Goal: Task Accomplishment & Management: Complete application form

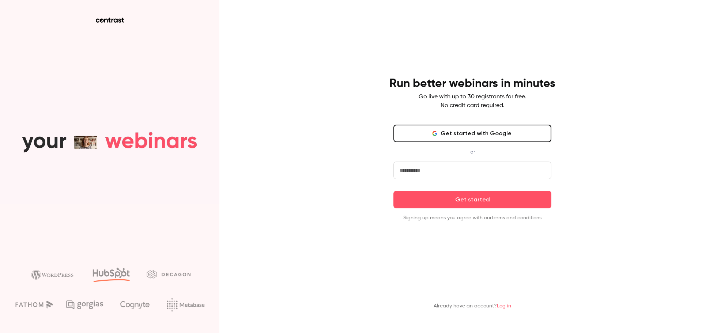
click at [403, 171] on input "email" at bounding box center [472, 171] width 158 height 18
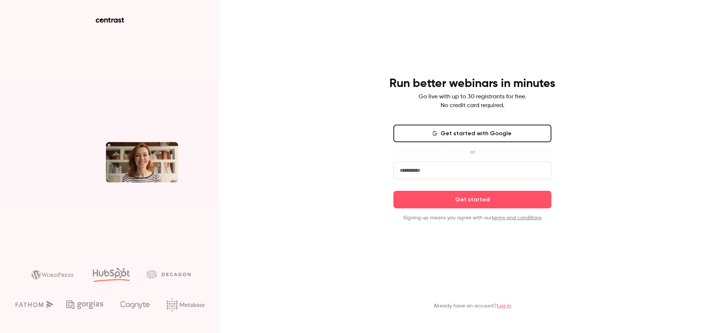
type input "**********"
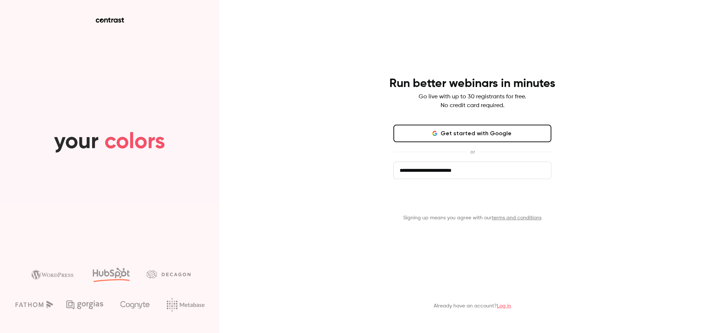
click at [431, 198] on button "Get started" at bounding box center [472, 200] width 158 height 18
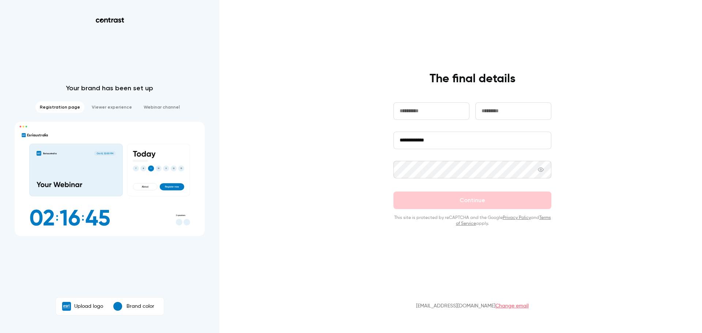
click at [78, 105] on li "Registration page" at bounding box center [59, 107] width 49 height 12
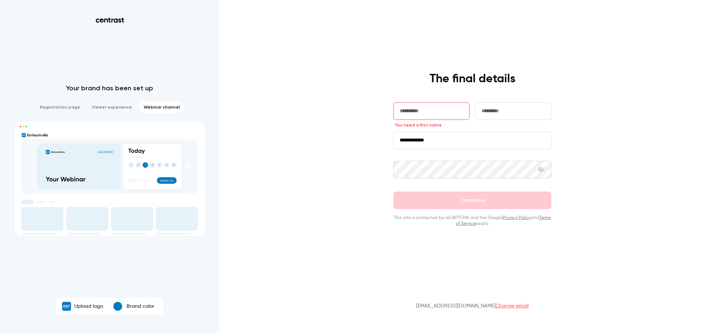
click at [423, 109] on input "text" at bounding box center [431, 111] width 76 height 18
type input "********"
click at [486, 112] on input "text" at bounding box center [513, 111] width 76 height 18
type input "******"
click at [447, 141] on input "**********" at bounding box center [472, 141] width 158 height 18
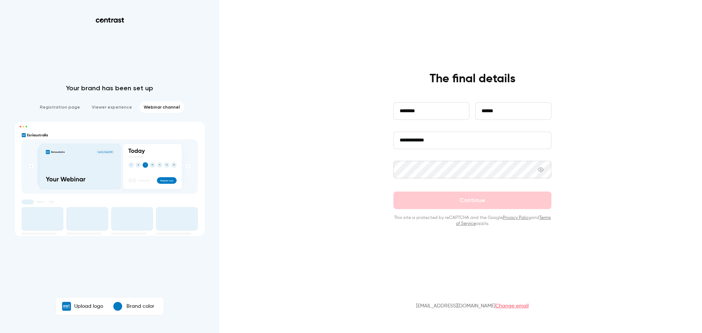
drag, startPoint x: 410, startPoint y: 138, endPoint x: 436, endPoint y: 146, distance: 26.8
click at [413, 138] on input "**********" at bounding box center [472, 141] width 158 height 18
type input "**********"
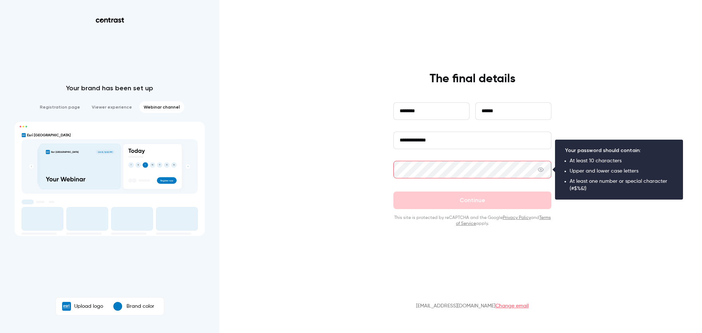
click at [542, 170] on icon at bounding box center [541, 170] width 6 height 6
click at [253, 140] on div "**********" at bounding box center [351, 166] width 702 height 333
drag, startPoint x: 455, startPoint y: 144, endPoint x: 273, endPoint y: 129, distance: 182.6
click at [273, 129] on div "**********" at bounding box center [351, 166] width 702 height 333
type input "**********"
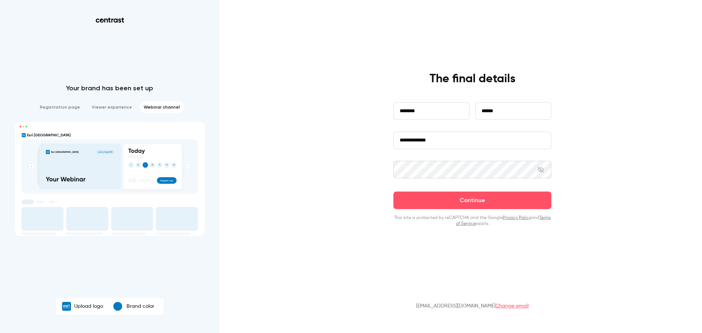
click at [363, 159] on div "**********" at bounding box center [351, 166] width 702 height 333
click at [359, 170] on div "**********" at bounding box center [351, 166] width 702 height 333
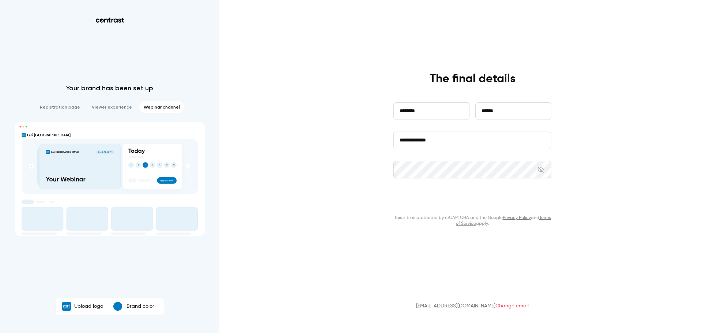
click at [469, 200] on button "Continue" at bounding box center [472, 201] width 158 height 18
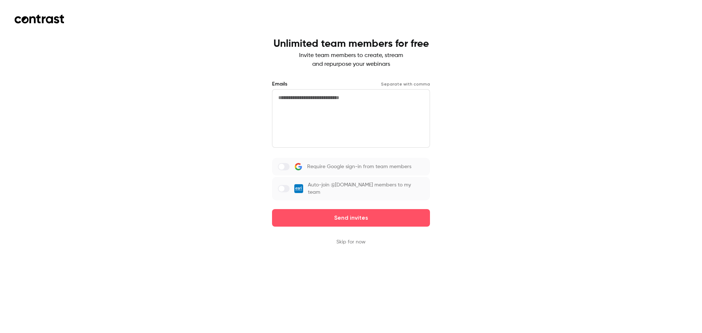
click at [348, 240] on button "Skip for now" at bounding box center [350, 241] width 29 height 7
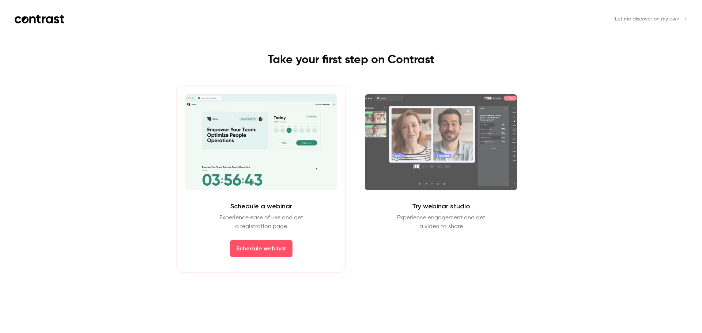
click at [264, 171] on video at bounding box center [261, 142] width 152 height 96
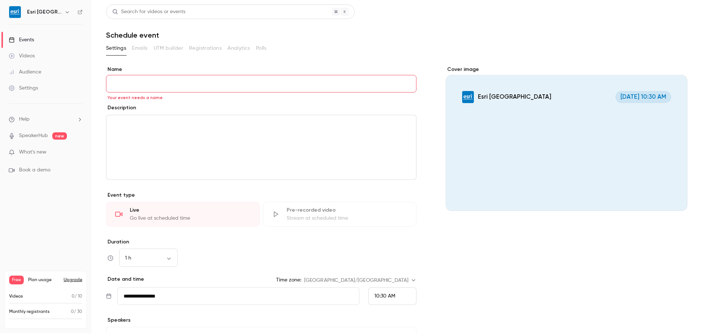
click at [56, 148] on p "What's new" at bounding box center [40, 152] width 62 height 8
click at [550, 258] on div at bounding box center [351, 166] width 702 height 333
click at [33, 55] on div "Videos" at bounding box center [22, 55] width 26 height 7
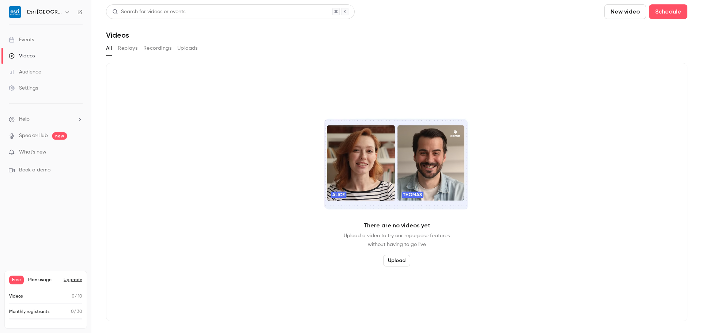
click at [154, 52] on button "Recordings" at bounding box center [157, 48] width 28 height 12
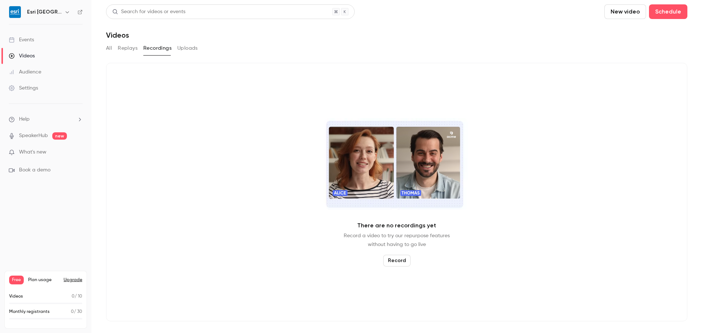
click at [121, 52] on button "Replays" at bounding box center [128, 48] width 20 height 12
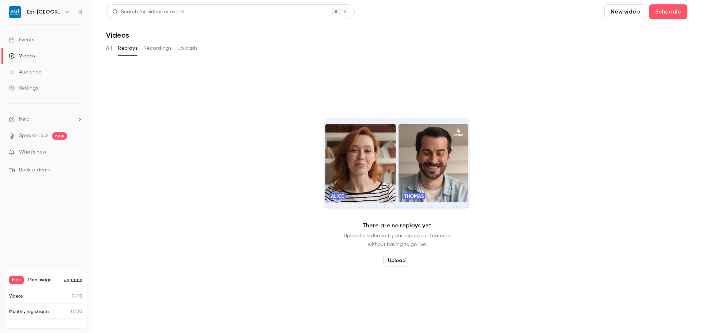
click at [114, 50] on div "All Replays Recordings Uploads" at bounding box center [396, 48] width 581 height 12
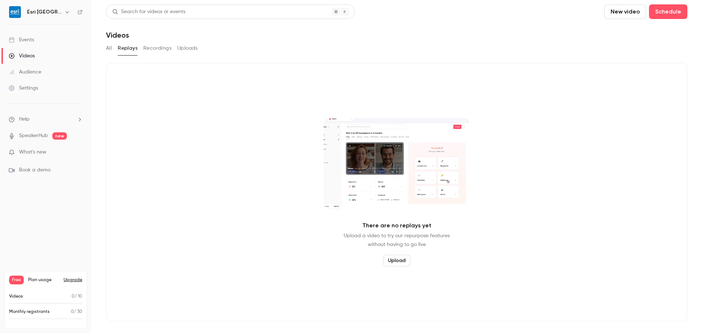
click at [52, 42] on link "Events" at bounding box center [45, 40] width 91 height 16
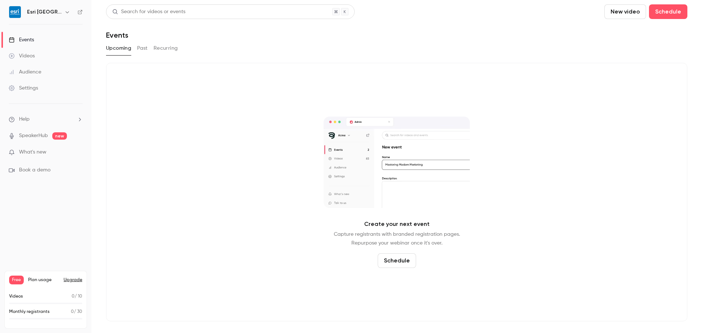
click at [170, 52] on button "Recurring" at bounding box center [166, 48] width 24 height 12
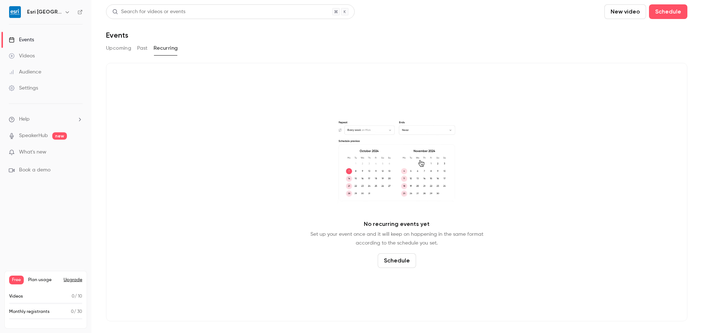
click at [401, 259] on button "Schedule" at bounding box center [397, 260] width 38 height 15
click at [404, 246] on li "Recurring event" at bounding box center [396, 240] width 79 height 19
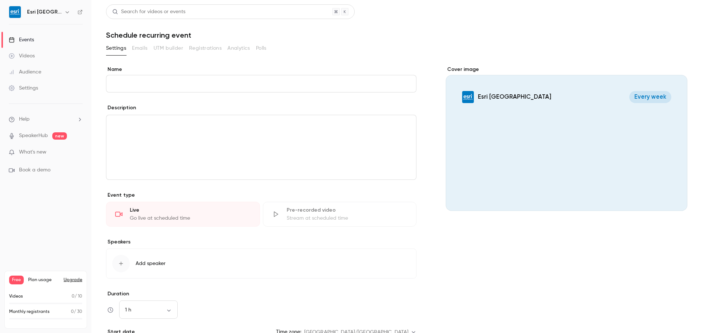
click at [315, 209] on div "Pre-recorded video" at bounding box center [347, 209] width 121 height 7
click at [222, 84] on input "Name" at bounding box center [261, 84] width 310 height 18
click at [194, 80] on input "Name" at bounding box center [261, 84] width 310 height 18
type input "****"
click at [214, 146] on div "editor" at bounding box center [261, 147] width 310 height 64
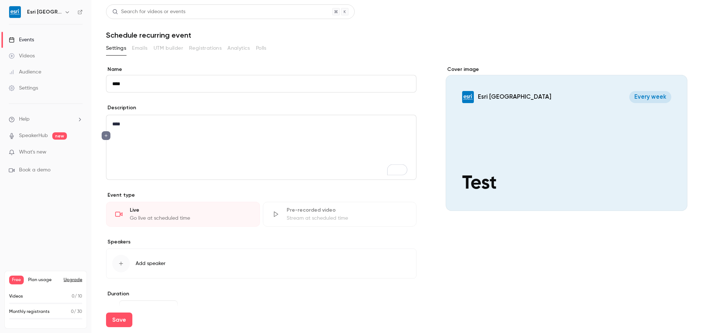
click at [107, 136] on icon "editor" at bounding box center [105, 135] width 5 height 4
click at [386, 231] on div at bounding box center [351, 166] width 702 height 333
click at [323, 215] on div "Stream at scheduled time" at bounding box center [347, 218] width 121 height 7
click at [269, 217] on div "Pre-recorded video Stream at scheduled time" at bounding box center [340, 214] width 154 height 25
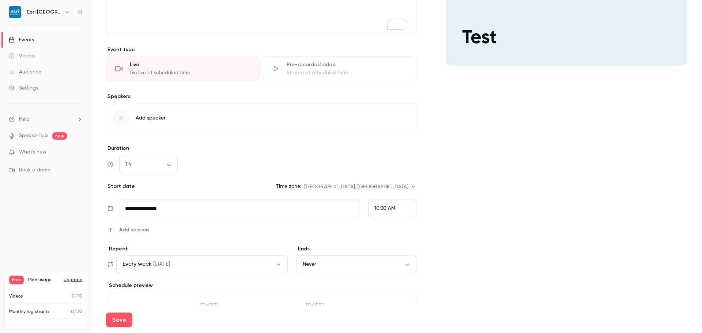
scroll to position [146, 0]
click at [129, 115] on div "button" at bounding box center [121, 118] width 18 height 18
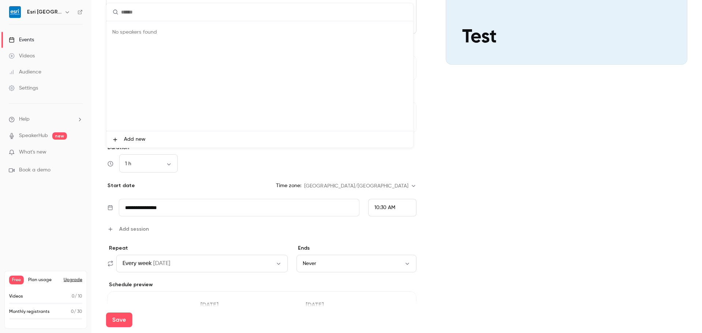
click at [235, 179] on div at bounding box center [351, 166] width 702 height 333
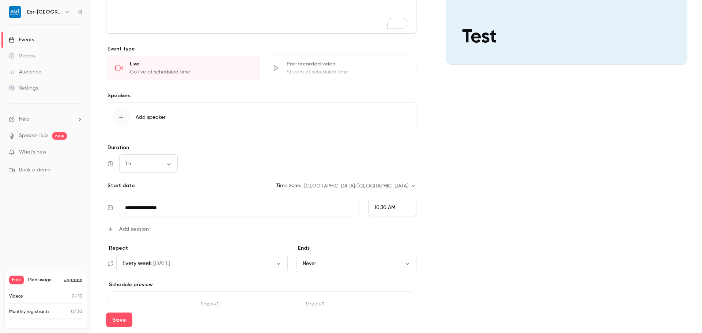
click at [201, 266] on button "Every week [DATE]" at bounding box center [201, 264] width 171 height 18
click at [201, 266] on div at bounding box center [351, 166] width 702 height 333
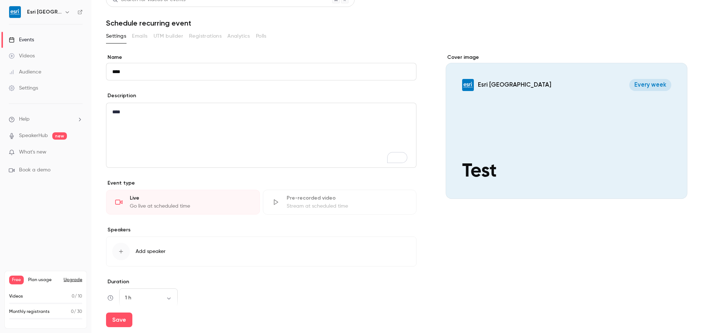
scroll to position [0, 0]
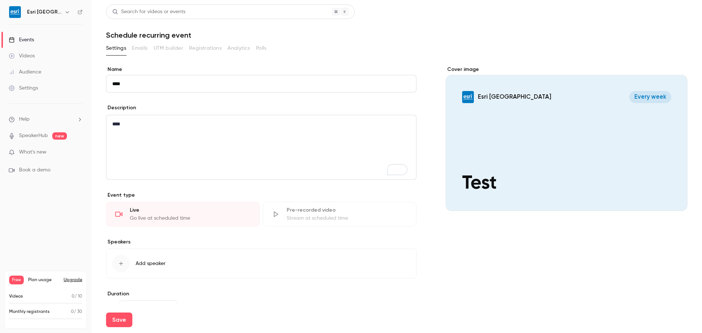
click at [28, 54] on div "Videos" at bounding box center [22, 55] width 26 height 7
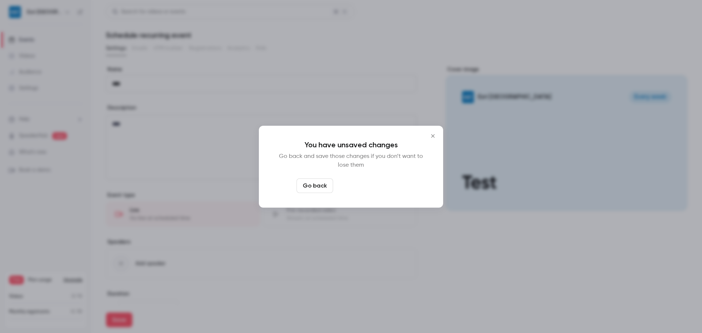
click at [368, 183] on button "Leave page anyway" at bounding box center [370, 185] width 69 height 15
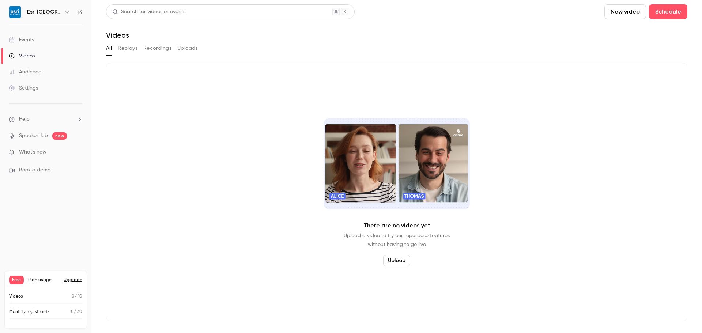
click at [121, 48] on button "Replays" at bounding box center [128, 48] width 20 height 12
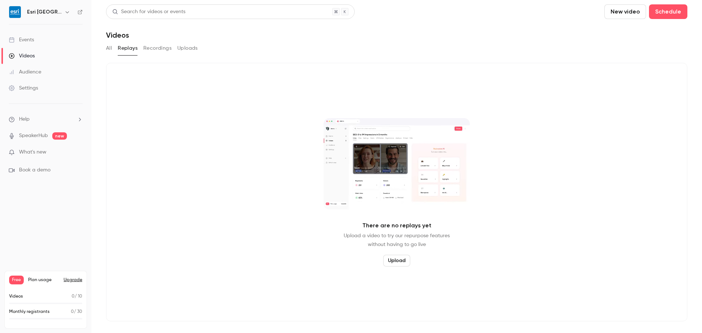
click at [402, 256] on button "Upload" at bounding box center [396, 261] width 27 height 12
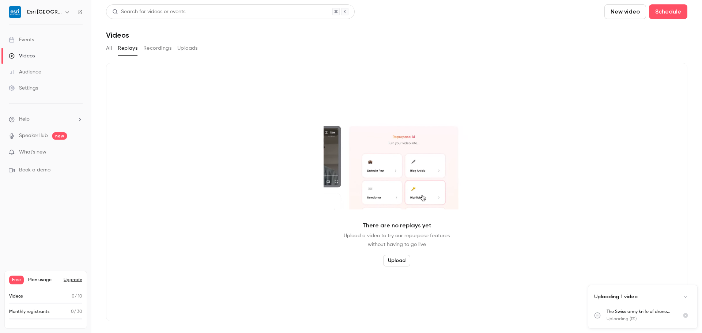
click at [35, 139] on link "SpeakerHub" at bounding box center [33, 136] width 29 height 8
click at [33, 119] on li "Help" at bounding box center [46, 119] width 74 height 8
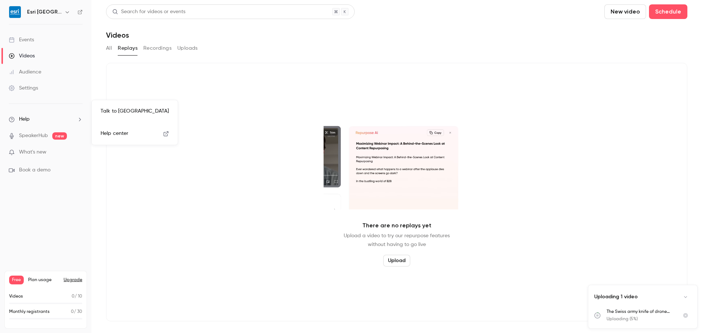
click at [34, 90] on div at bounding box center [351, 166] width 702 height 333
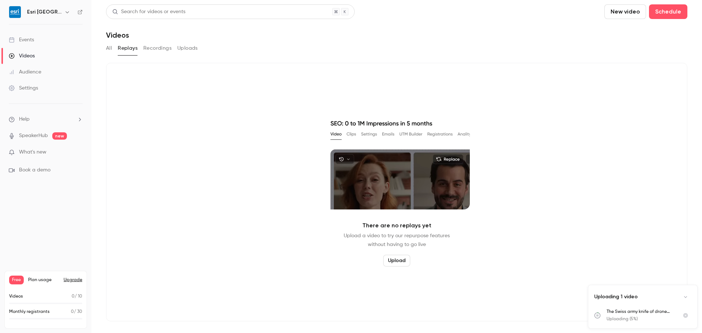
click at [28, 86] on div "Settings" at bounding box center [23, 87] width 29 height 7
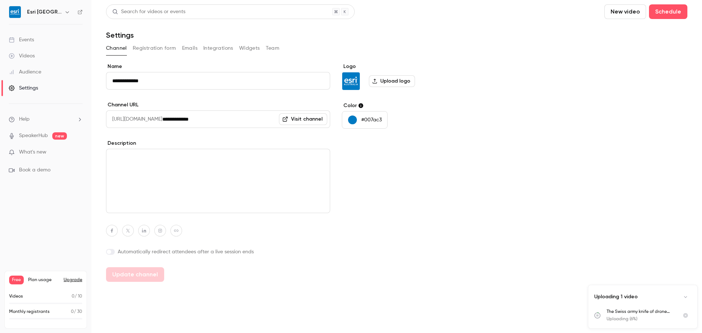
click at [224, 46] on button "Integrations" at bounding box center [218, 48] width 30 height 12
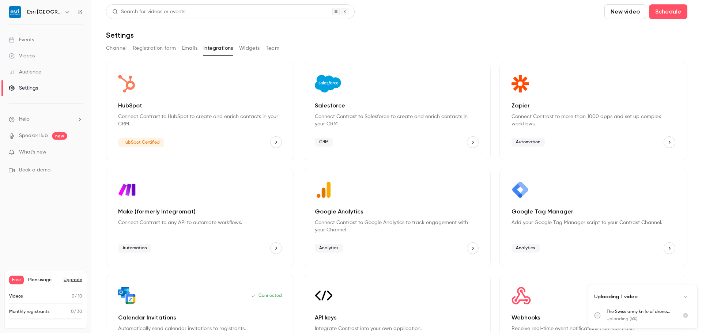
click at [171, 127] on p "Connect Contrast to HubSpot to create and enrich contacts in your CRM." at bounding box center [200, 120] width 164 height 15
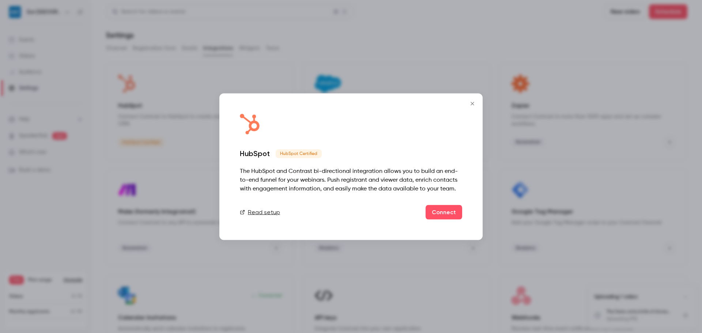
click at [468, 101] on icon "Close" at bounding box center [472, 104] width 9 height 6
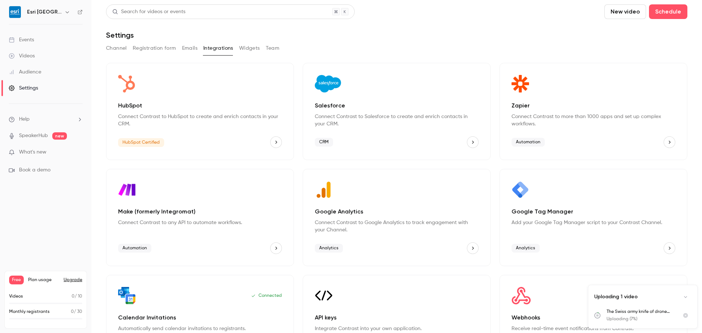
click at [261, 48] on div "Channel Registration form Emails Integrations Widgets Team" at bounding box center [396, 48] width 581 height 12
click at [252, 49] on button "Widgets" at bounding box center [249, 48] width 21 height 12
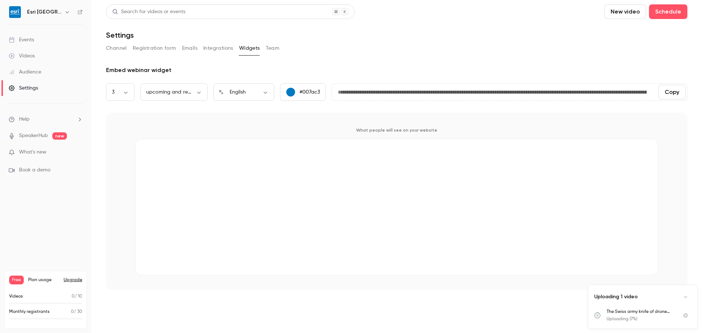
click at [268, 49] on button "Team" at bounding box center [273, 48] width 14 height 12
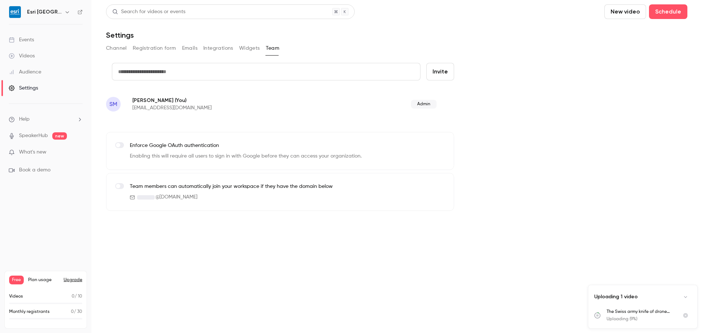
click at [261, 48] on div "Channel Registration form Emails Integrations Widgets Team" at bounding box center [396, 48] width 581 height 12
click at [247, 50] on button "Widgets" at bounding box center [249, 48] width 21 height 12
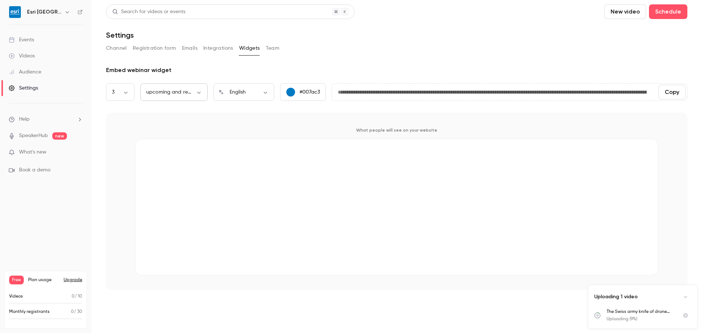
click at [189, 86] on div "upcoming and replays *** ​" at bounding box center [173, 92] width 67 height 18
click at [199, 94] on body "**********" at bounding box center [351, 194] width 702 height 389
click at [179, 134] on li "replays" at bounding box center [173, 135] width 67 height 19
type input "****"
type input "**********"
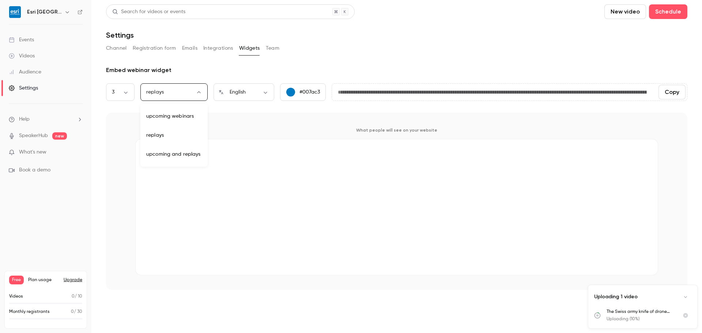
click at [196, 92] on body "**********" at bounding box center [351, 194] width 702 height 389
click at [175, 116] on li "upcoming webinars" at bounding box center [173, 116] width 67 height 19
type input "********"
type input "**********"
click at [29, 64] on link "Audience" at bounding box center [45, 72] width 91 height 16
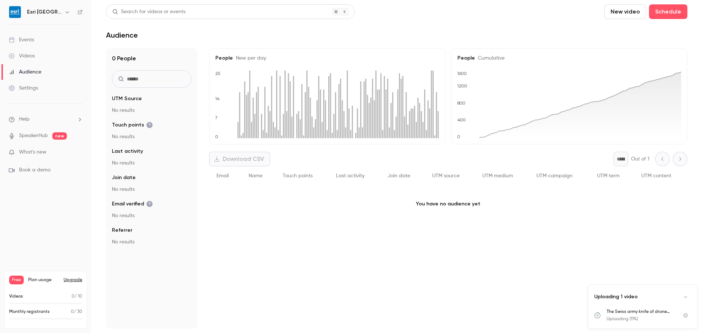
click at [38, 62] on link "Videos" at bounding box center [45, 56] width 91 height 16
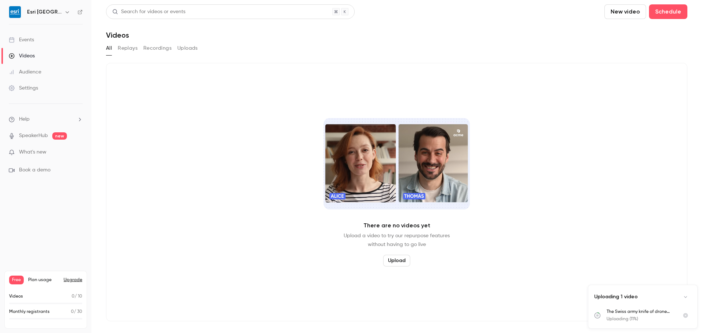
click at [181, 49] on button "Uploads" at bounding box center [187, 48] width 20 height 12
click at [159, 50] on button "Recordings" at bounding box center [157, 48] width 28 height 12
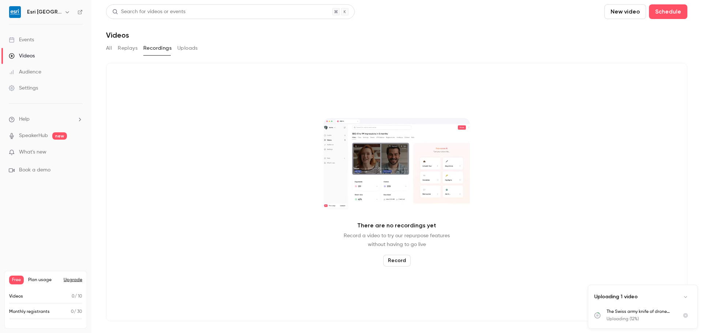
click at [130, 53] on button "Replays" at bounding box center [128, 48] width 20 height 12
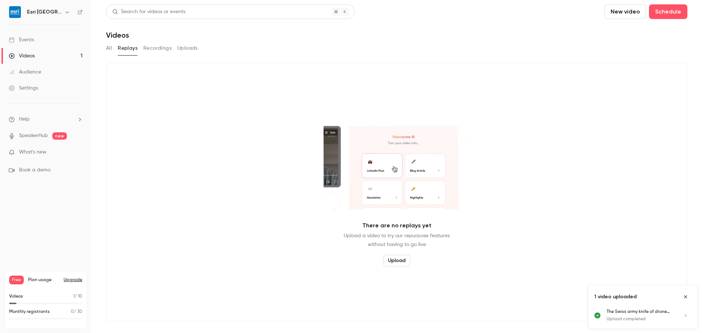
click at [144, 50] on button "Recordings" at bounding box center [157, 48] width 28 height 12
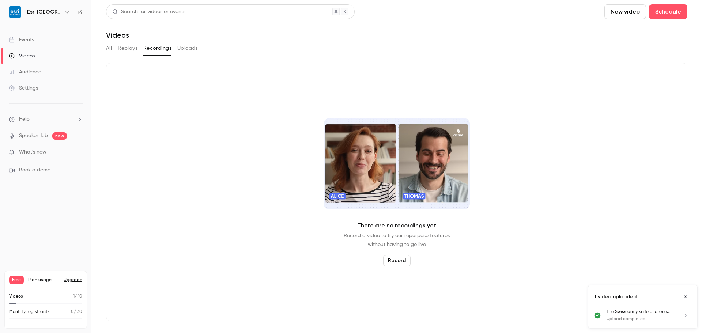
click at [175, 51] on div "All Replays Recordings Uploads" at bounding box center [396, 48] width 581 height 12
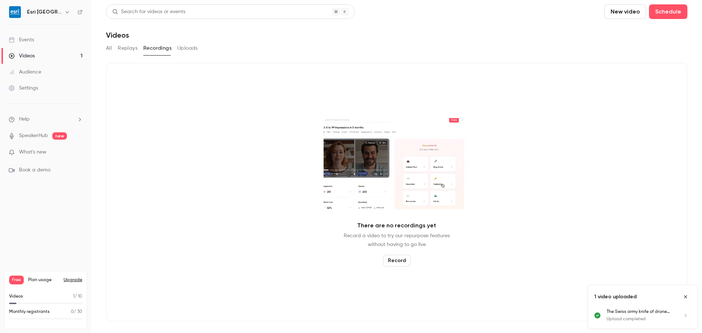
click at [185, 49] on button "Uploads" at bounding box center [187, 48] width 20 height 12
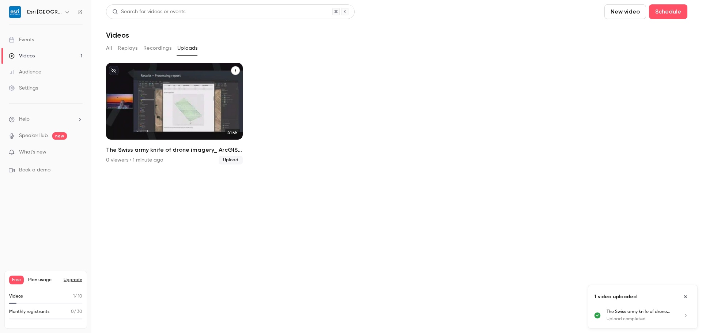
click at [236, 68] on icon "The Swiss army knife of drone imagery_ ArcGIS Drone2Map in action-recording" at bounding box center [235, 70] width 4 height 4
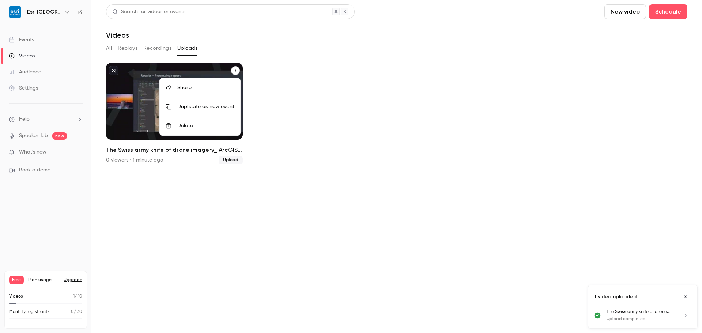
click at [118, 96] on div at bounding box center [351, 166] width 702 height 333
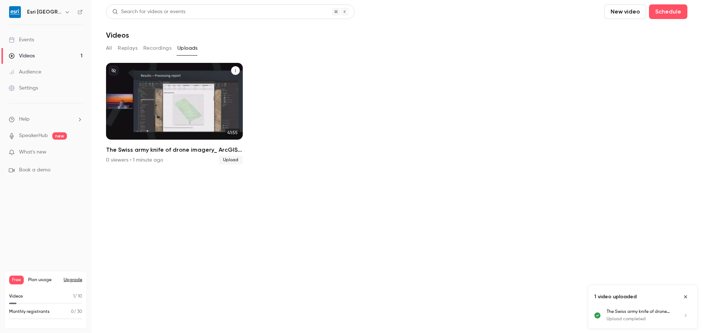
click at [183, 106] on p "The Swiss army knife of drone imagery_ ArcGIS Drone2Map in action-recording" at bounding box center [174, 111] width 118 height 37
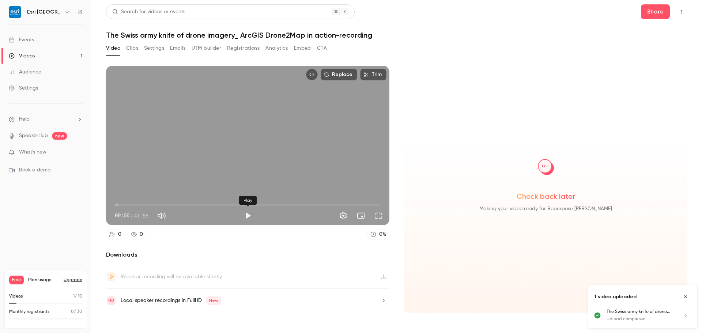
click at [248, 214] on button "Play" at bounding box center [247, 215] width 15 height 15
click at [248, 213] on button "Pause" at bounding box center [247, 215] width 15 height 15
click at [126, 46] on div "Video Clips Settings Emails UTM builder Registrations Analytics Embed CTA" at bounding box center [216, 48] width 221 height 12
type input "***"
click at [128, 46] on button "Clips" at bounding box center [132, 48] width 12 height 12
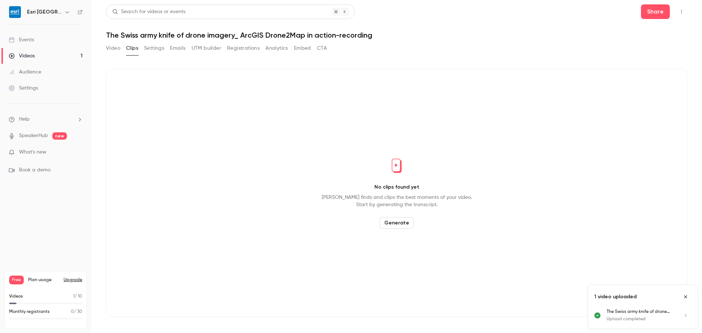
click at [153, 48] on button "Settings" at bounding box center [154, 48] width 20 height 12
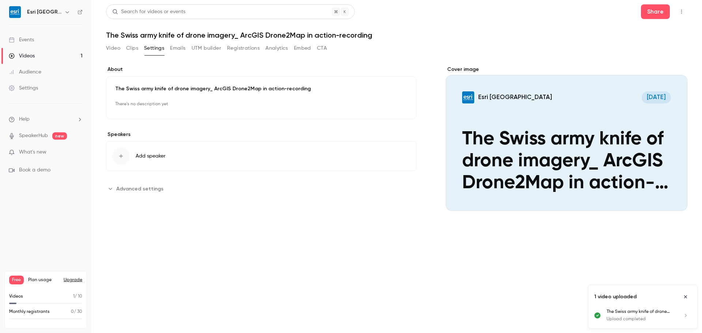
click at [183, 50] on button "Emails" at bounding box center [177, 48] width 15 height 12
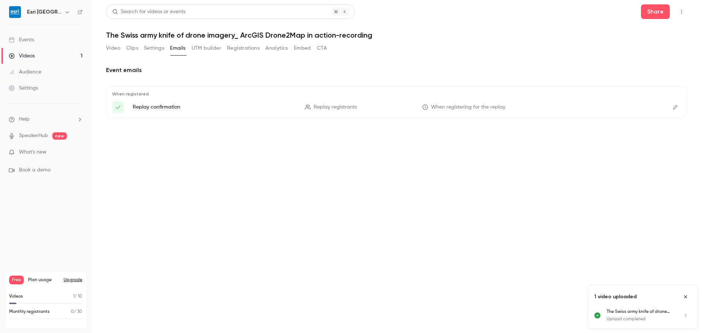
click at [204, 52] on button "UTM builder" at bounding box center [207, 48] width 30 height 12
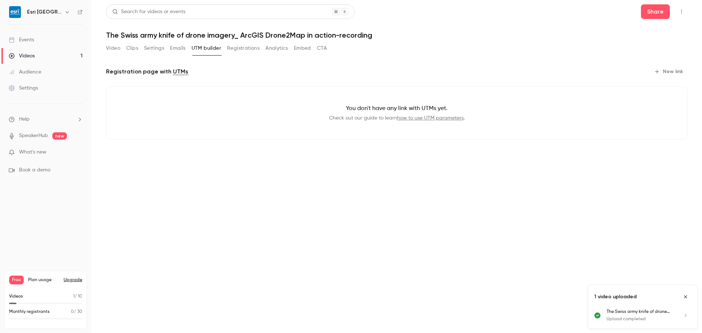
click at [181, 51] on button "Emails" at bounding box center [177, 48] width 15 height 12
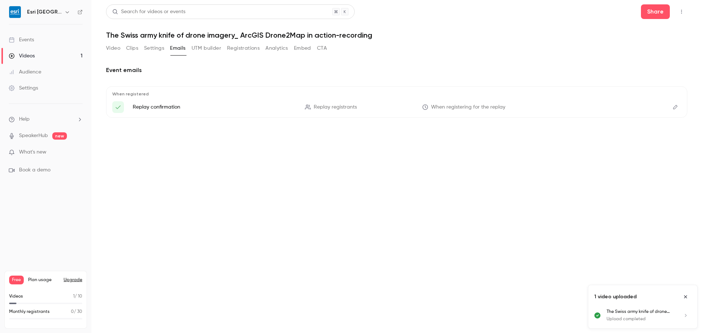
drag, startPoint x: 667, startPoint y: 106, endPoint x: 672, endPoint y: 107, distance: 5.2
click at [668, 106] on li "Replay confirmation Replay registrants When registering for the replay" at bounding box center [396, 107] width 569 height 12
click at [673, 107] on icon "Edit" at bounding box center [675, 107] width 6 height 5
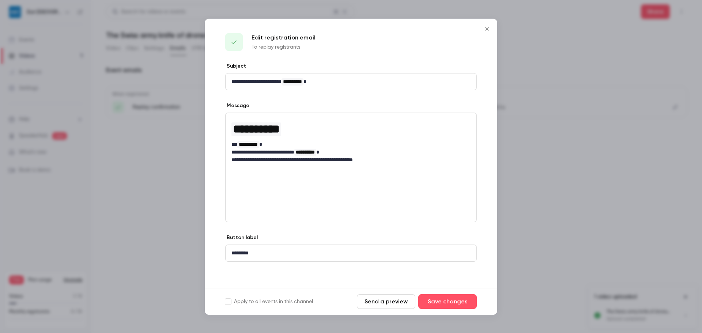
drag, startPoint x: 489, startPoint y: 30, endPoint x: 393, endPoint y: 90, distance: 112.8
click at [445, 74] on div "**********" at bounding box center [351, 167] width 292 height 296
click at [262, 152] on p "**********" at bounding box center [350, 152] width 239 height 8
click at [258, 211] on div "**********" at bounding box center [350, 168] width 251 height 110
click at [232, 130] on span "**********" at bounding box center [256, 129] width 50 height 14
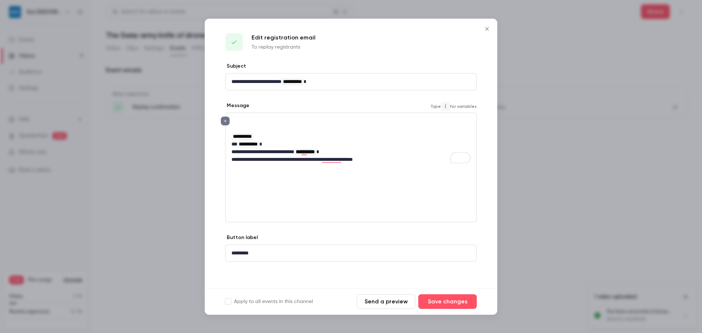
click at [224, 120] on icon "editor" at bounding box center [225, 121] width 5 height 4
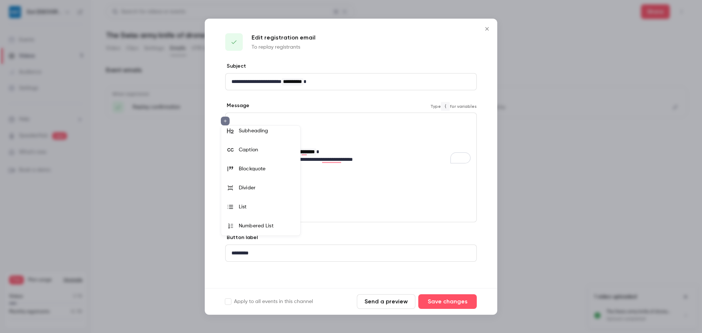
click at [342, 283] on div at bounding box center [351, 166] width 702 height 333
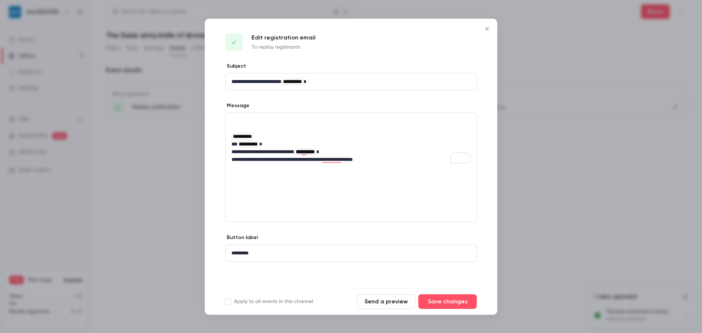
click at [393, 302] on button "Send a preview" at bounding box center [386, 301] width 58 height 15
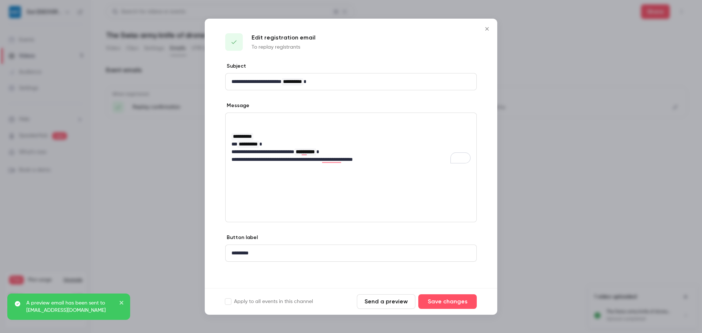
click at [483, 27] on icon "Close" at bounding box center [486, 29] width 9 height 6
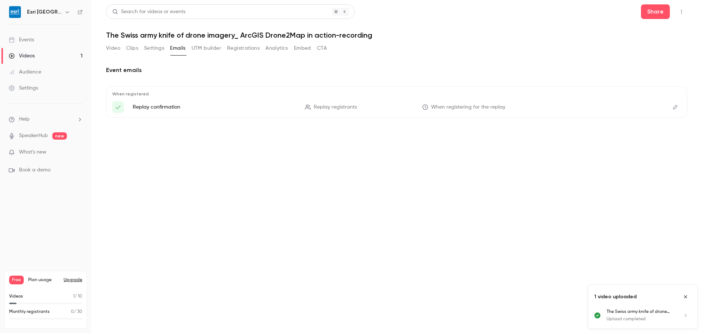
click at [33, 40] on div "Events" at bounding box center [21, 39] width 25 height 7
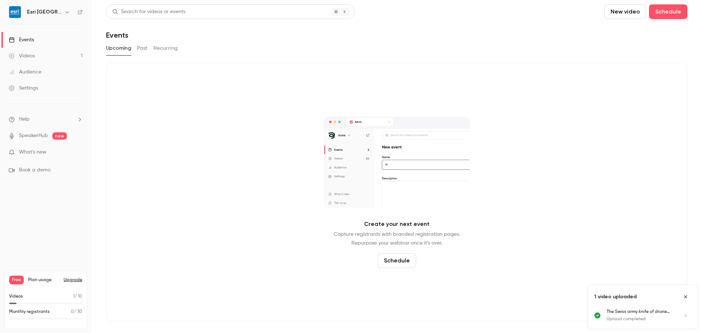
click at [150, 49] on div "Upcoming Past Recurring" at bounding box center [396, 48] width 581 height 12
click at [632, 16] on button "New video" at bounding box center [625, 11] width 42 height 15
click at [660, 12] on div at bounding box center [351, 166] width 702 height 333
click at [664, 13] on button "Schedule" at bounding box center [668, 11] width 38 height 15
click at [662, 35] on div "One time event" at bounding box center [653, 31] width 56 height 7
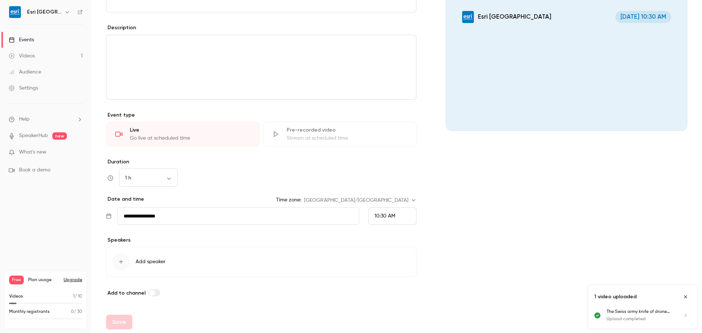
scroll to position [82, 0]
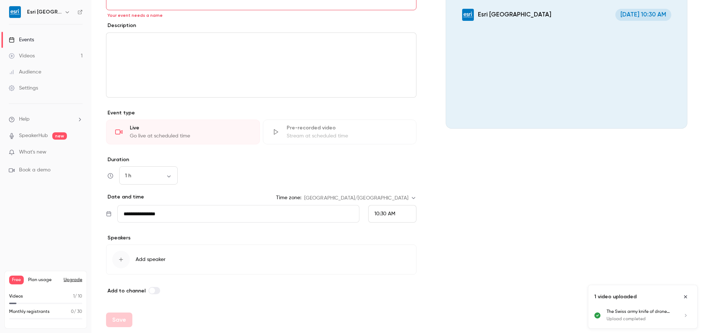
click at [200, 131] on div "Live" at bounding box center [190, 127] width 121 height 7
click at [686, 294] on button "Close uploads list" at bounding box center [685, 297] width 12 height 12
click at [35, 155] on span "What's new" at bounding box center [32, 152] width 27 height 8
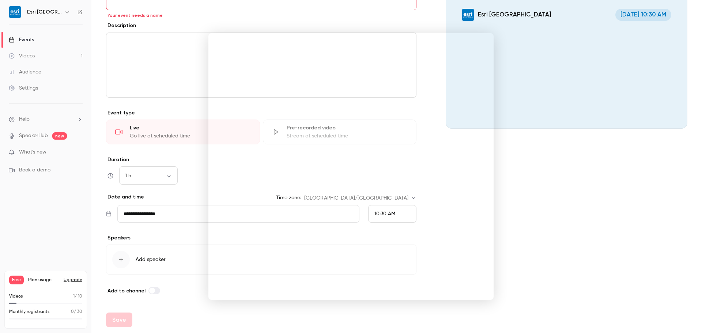
click at [34, 56] on div at bounding box center [351, 166] width 702 height 333
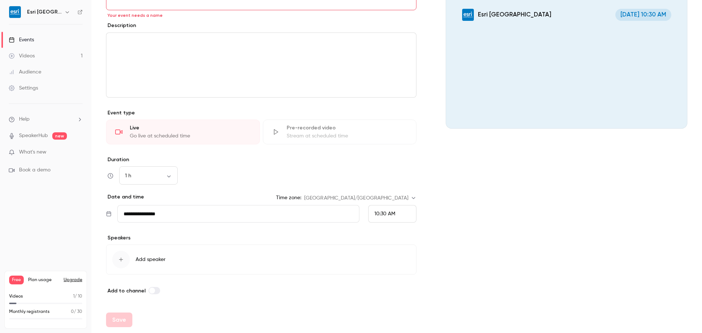
click at [33, 60] on link "Videos 1" at bounding box center [45, 56] width 91 height 16
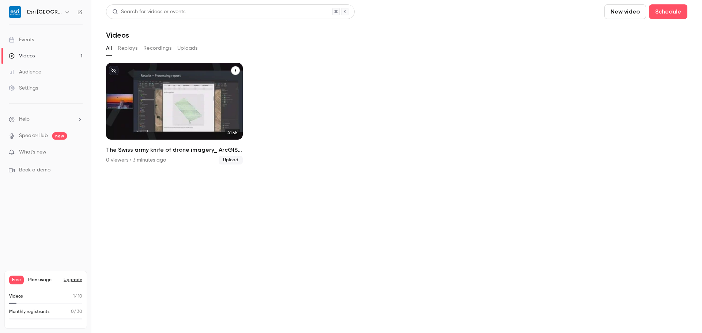
click at [234, 67] on button "The Swiss army knife of drone imagery_ ArcGIS Drone2Map in action-recording" at bounding box center [235, 70] width 9 height 9
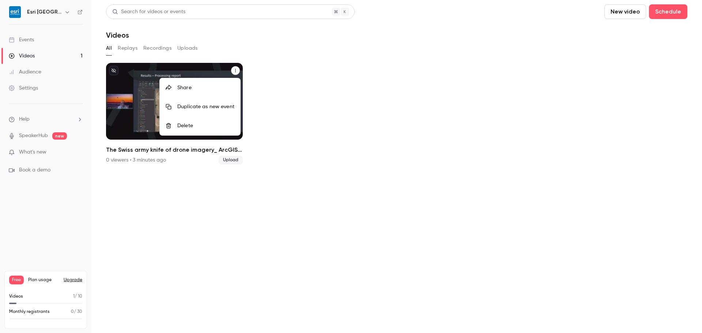
click at [219, 106] on div "Duplicate as new event" at bounding box center [205, 106] width 57 height 7
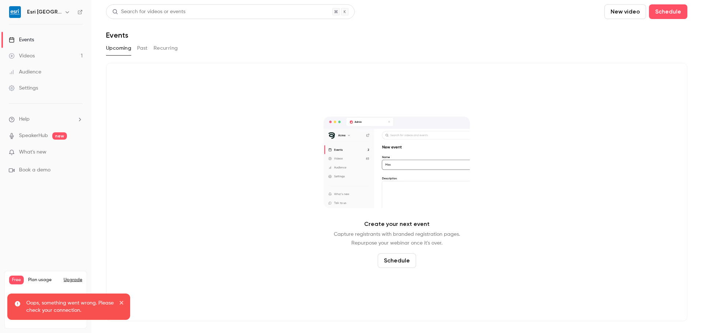
click at [632, 15] on button "New video" at bounding box center [625, 11] width 42 height 15
click at [626, 34] on div "Record" at bounding box center [652, 31] width 56 height 7
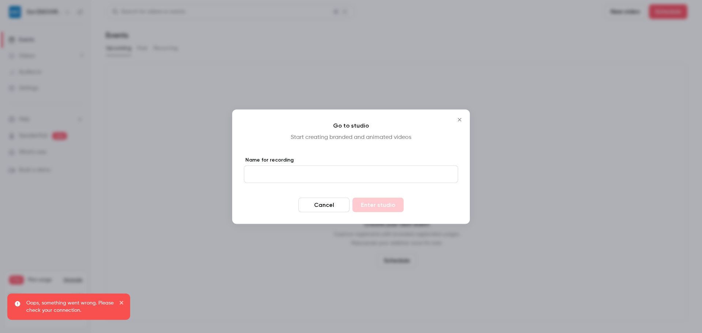
click at [319, 171] on input "Name for recording" at bounding box center [351, 174] width 214 height 18
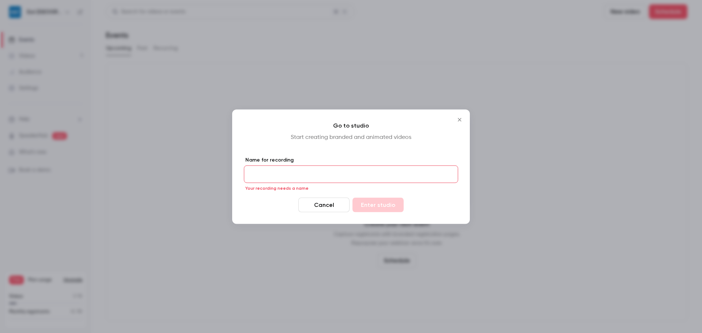
drag, startPoint x: 254, startPoint y: 208, endPoint x: 259, endPoint y: 192, distance: 16.2
click at [253, 207] on div "Cancel Enter studio" at bounding box center [351, 204] width 214 height 15
click at [268, 176] on input "Name for recording" at bounding box center [351, 174] width 214 height 18
type input "*****"
click at [372, 203] on button "Enter studio" at bounding box center [377, 204] width 51 height 15
